Goal: Task Accomplishment & Management: Manage account settings

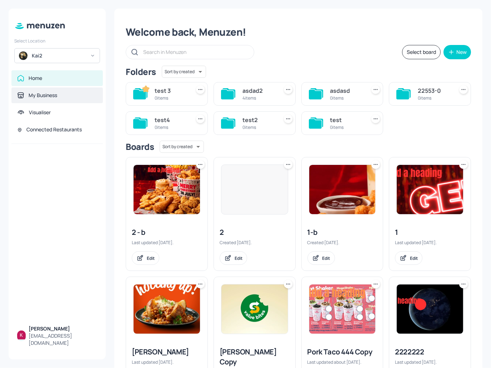
click at [60, 95] on div "My Business" at bounding box center [57, 95] width 80 height 7
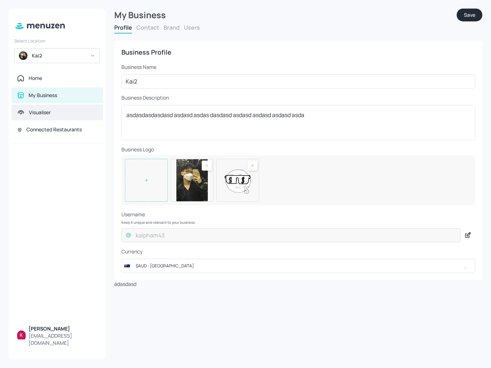
click at [24, 112] on icon at bounding box center [20, 112] width 7 height 7
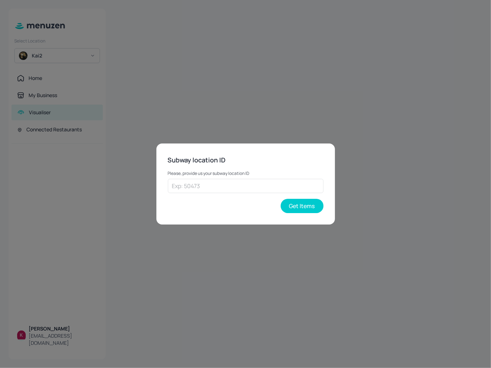
click at [71, 130] on div "Subway location ID Please, provide us your subway location ID ​ Get Items" at bounding box center [245, 184] width 491 height 368
drag, startPoint x: 33, startPoint y: 129, endPoint x: 67, endPoint y: 139, distance: 35.9
click at [36, 129] on div "Subway location ID Please, provide us your subway location ID ​ Get Items" at bounding box center [245, 184] width 491 height 368
click at [301, 207] on button "Get Items" at bounding box center [302, 206] width 43 height 14
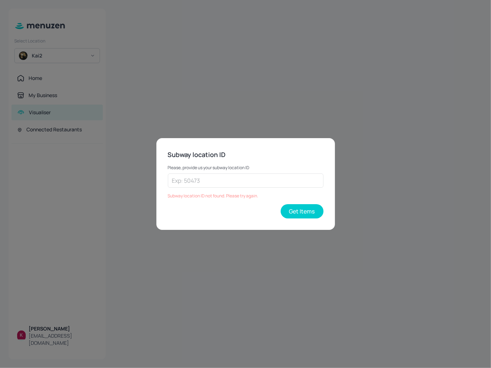
click at [166, 110] on div "Subway location ID Please, provide us your subway location ID ​ Subway location…" at bounding box center [245, 184] width 491 height 368
click at [257, 100] on div "Subway location ID Please, provide us your subway location ID ​ Subway location…" at bounding box center [245, 184] width 491 height 368
click at [218, 177] on input "text" at bounding box center [246, 180] width 156 height 14
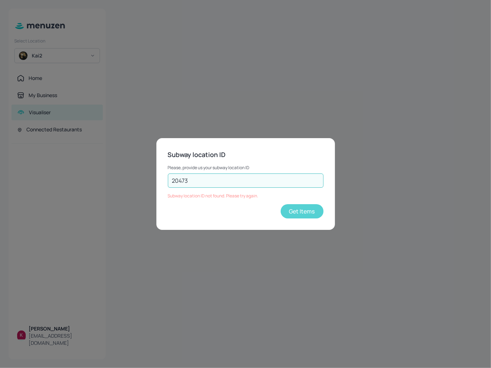
type input "20473"
click at [308, 215] on button "Get Items" at bounding box center [302, 211] width 43 height 14
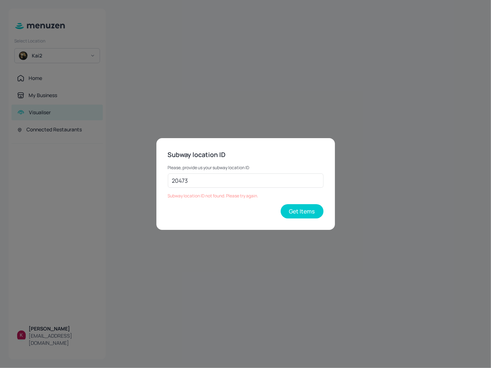
drag, startPoint x: 197, startPoint y: 177, endPoint x: 100, endPoint y: 177, distance: 96.7
click at [102, 177] on div "Subway location ID Please, provide us your subway location ID 20473 ​ Subway lo…" at bounding box center [245, 184] width 491 height 368
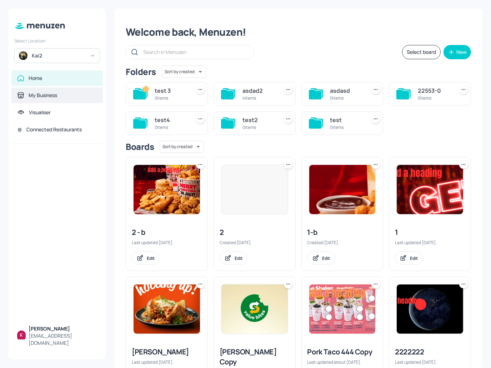
click at [59, 96] on div "My Business" at bounding box center [57, 95] width 80 height 7
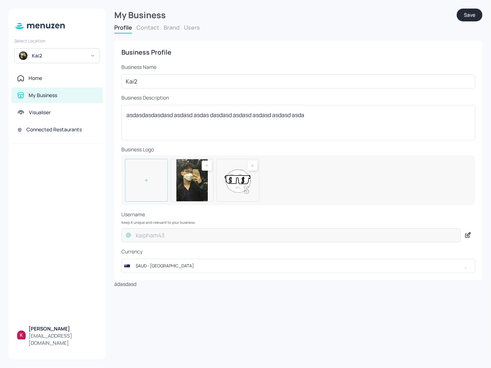
click at [71, 55] on div "Kai2" at bounding box center [59, 55] width 54 height 7
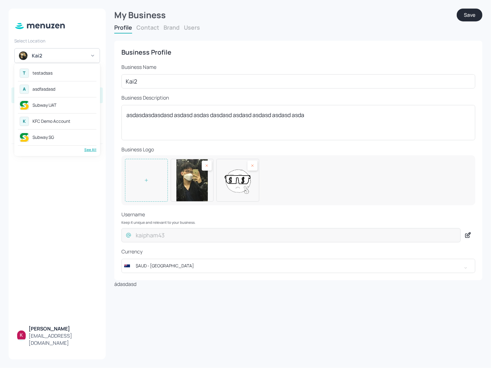
click at [58, 72] on div "T testadsas" at bounding box center [57, 73] width 79 height 13
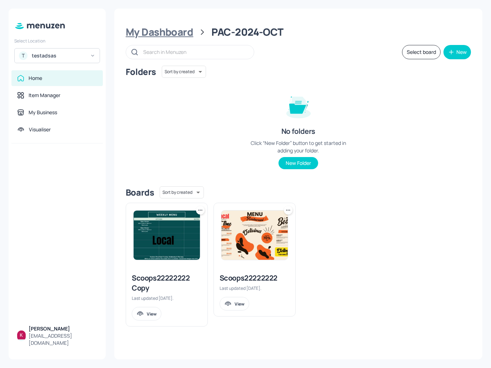
click at [183, 26] on div "My Dashboard" at bounding box center [159, 32] width 67 height 13
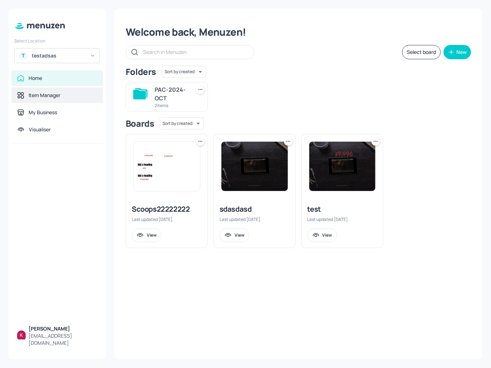
click at [53, 95] on div "Item Manager" at bounding box center [45, 95] width 32 height 7
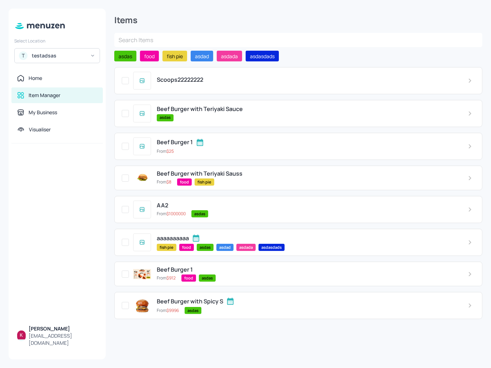
click at [377, 109] on div "Beef Burger with Teriyaki Sauce" at bounding box center [306, 109] width 299 height 7
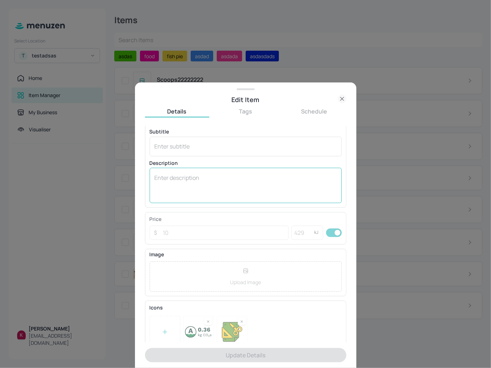
scroll to position [37, 0]
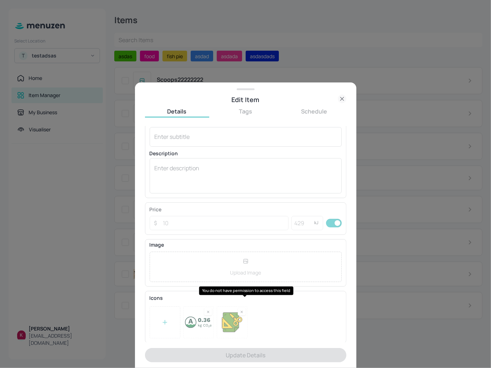
click at [182, 301] on div "To pick up a draggable item, press the space bar. While dragging, use the arrow…" at bounding box center [246, 320] width 192 height 38
drag, startPoint x: 156, startPoint y: 333, endPoint x: 171, endPoint y: 320, distance: 20.5
click at [156, 333] on div "To pick up a draggable item, press the space bar. While dragging, use the arrow…" at bounding box center [246, 320] width 192 height 38
click at [171, 320] on div "To pick up a draggable item, press the space bar. While dragging, use the arrow…" at bounding box center [246, 320] width 192 height 38
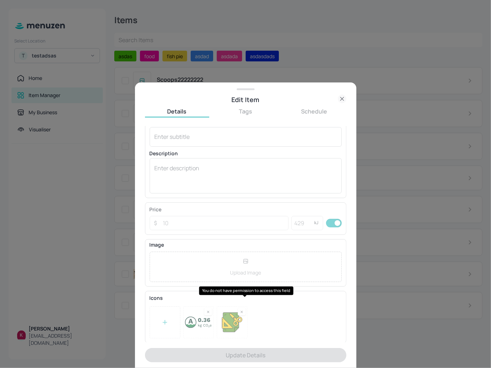
click at [171, 320] on div "To pick up a draggable item, press the space bar. While dragging, use the arrow…" at bounding box center [246, 320] width 192 height 38
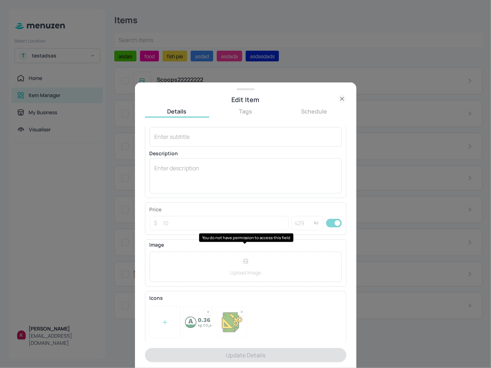
click at [214, 252] on div "Upload Image To pick up a draggable item, press the space bar. While dragging, …" at bounding box center [246, 264] width 192 height 35
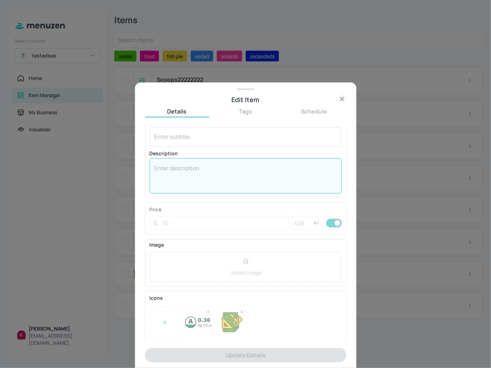
click at [209, 172] on textarea at bounding box center [246, 176] width 182 height 24
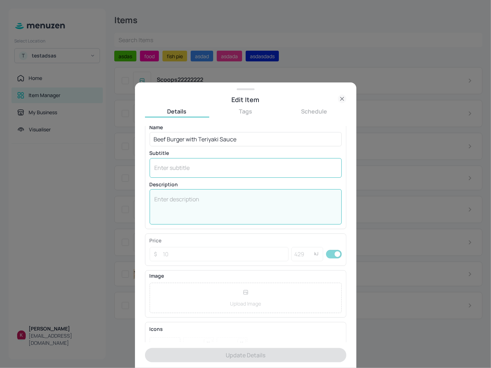
scroll to position [0, 0]
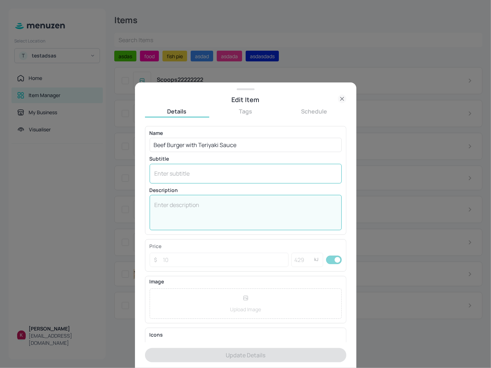
click at [203, 172] on textarea at bounding box center [246, 174] width 182 height 8
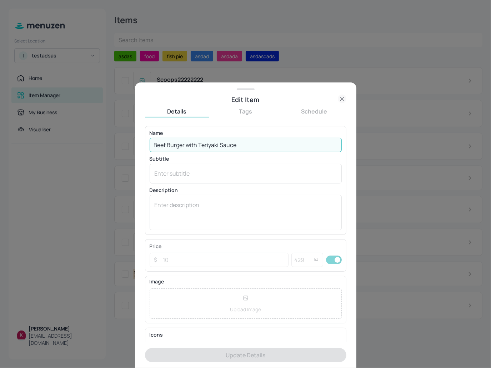
click at [254, 140] on input "Beef Burger with Teriyaki Sauce" at bounding box center [246, 145] width 192 height 14
click at [253, 114] on button "Tags" at bounding box center [245, 111] width 64 height 8
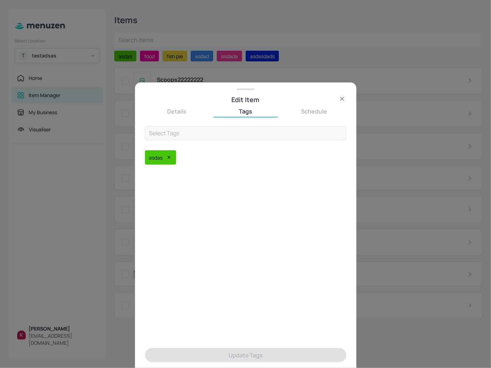
click at [178, 106] on div "Details Tags Schedule ​ asdas Update Tags" at bounding box center [245, 236] width 201 height 263
click at [192, 111] on button "Details" at bounding box center [177, 111] width 64 height 8
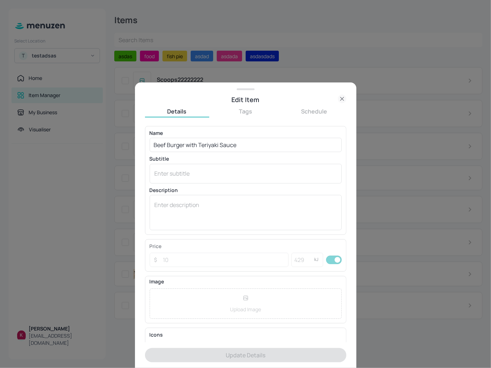
click at [252, 112] on button "Tags" at bounding box center [245, 111] width 64 height 8
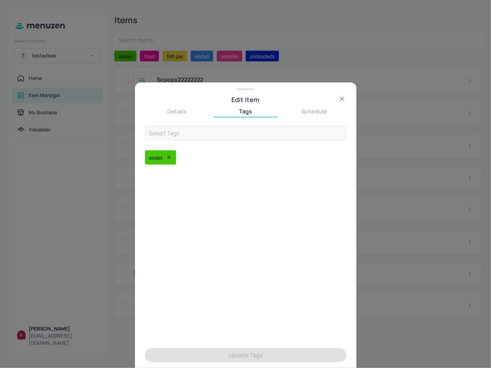
click at [317, 111] on button "Schedule" at bounding box center [314, 111] width 64 height 8
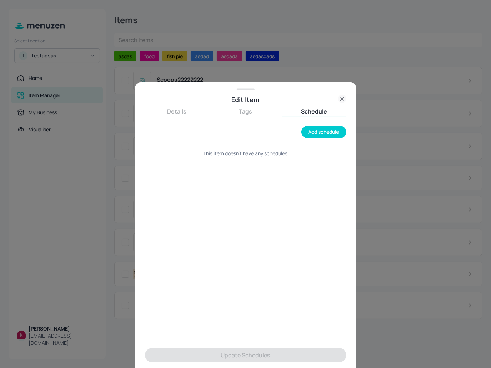
click at [251, 111] on button "Tags" at bounding box center [245, 111] width 64 height 8
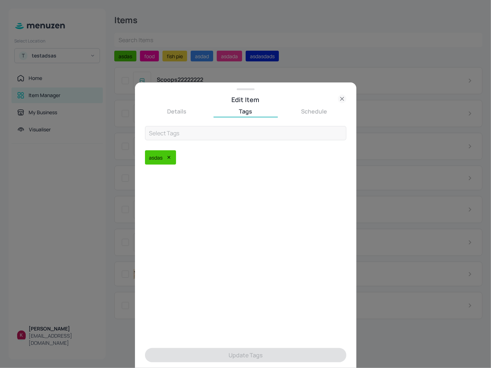
click at [168, 114] on button "Details" at bounding box center [177, 111] width 64 height 8
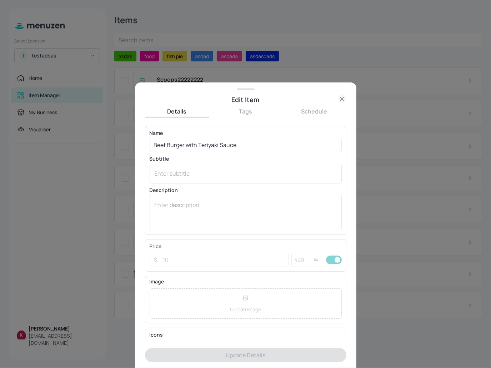
click at [341, 97] on icon at bounding box center [342, 99] width 9 height 9
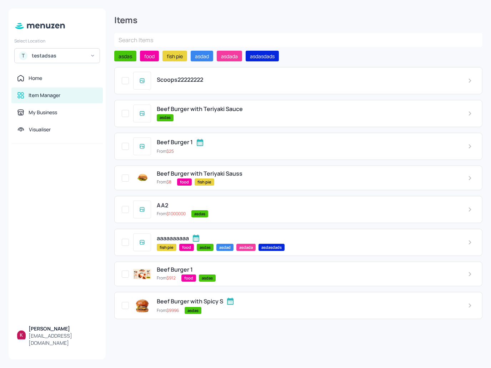
click at [65, 97] on div "Item Manager" at bounding box center [57, 95] width 80 height 7
click at [54, 110] on div "My Business" at bounding box center [43, 112] width 29 height 7
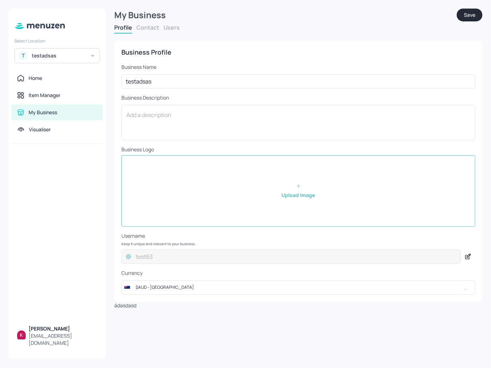
click at [177, 29] on button "Users" at bounding box center [171, 28] width 16 height 8
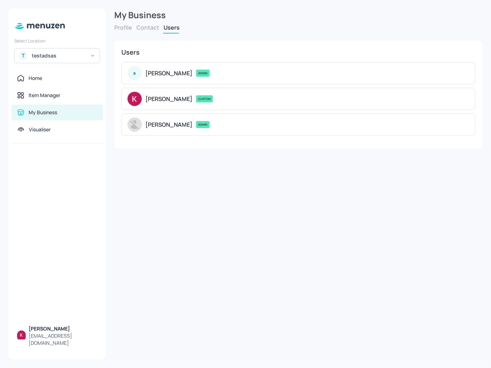
click at [161, 256] on div "My Business Profile Contact Users Business Profile Business Name testadsas ​ Bu…" at bounding box center [298, 184] width 385 height 368
